Goal: Task Accomplishment & Management: Complete application form

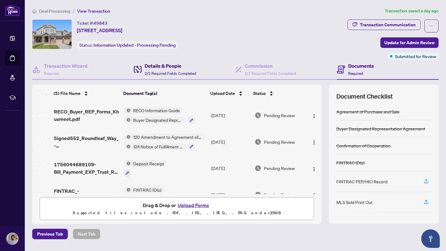
click at [180, 71] on span "2/2 Required Fields Completed" at bounding box center [170, 73] width 51 height 5
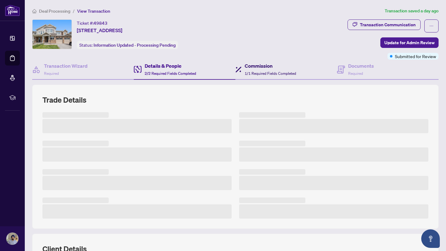
click at [256, 69] on h4 "Commission" at bounding box center [270, 65] width 51 height 7
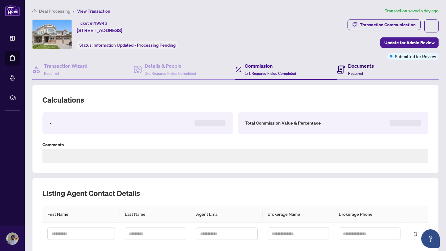
click at [357, 65] on h4 "Documents" at bounding box center [361, 65] width 26 height 7
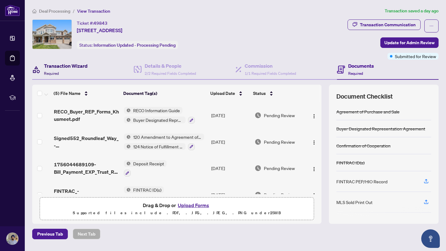
click at [75, 70] on div "Transaction Wizard Required" at bounding box center [66, 69] width 44 height 15
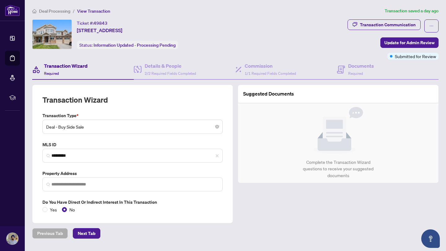
type input "**********"
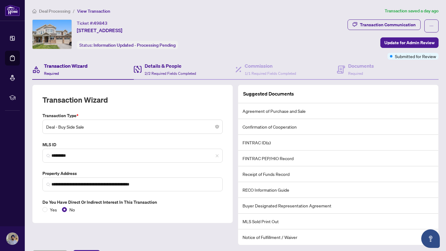
click at [159, 78] on div "Details & People 2/2 Required Fields Completed" at bounding box center [185, 70] width 102 height 20
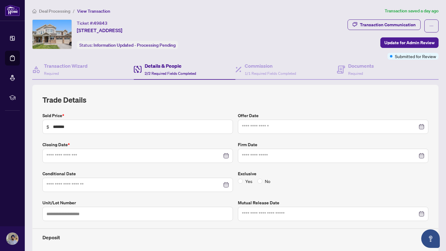
type input "**********"
click at [246, 73] on span "1/1 Required Fields Completed" at bounding box center [270, 73] width 51 height 5
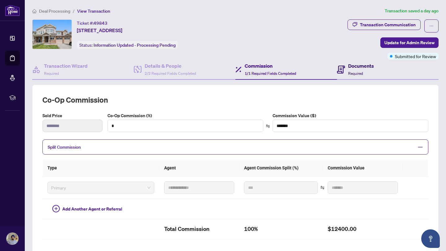
click at [360, 74] on span "Required" at bounding box center [355, 73] width 15 height 5
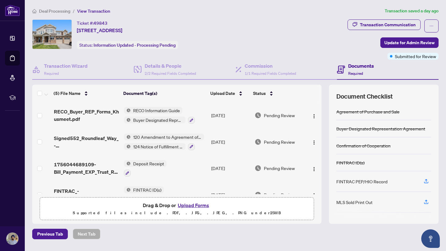
click at [294, 30] on div "Ticket #: 49843 552 Roundleaf Way, Ottawa, Ontario K2V 0K3, Canada Status: Info…" at bounding box center [188, 35] width 313 height 30
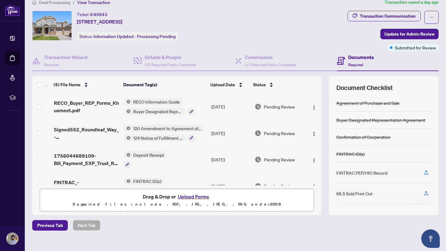
scroll to position [8, 0]
